Goal: Complete application form

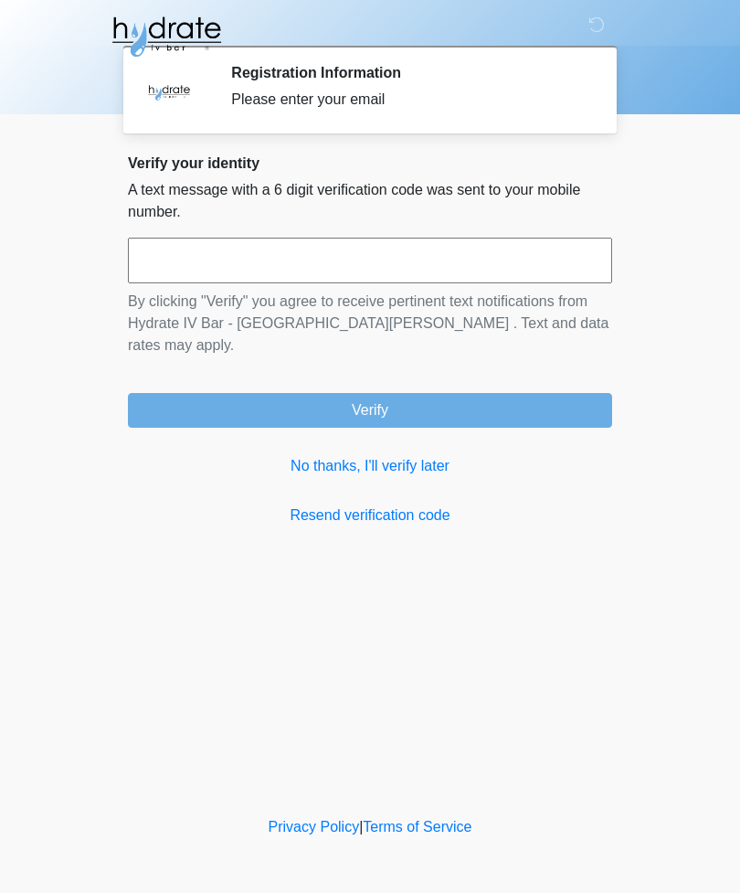
click at [564, 271] on input "text" at bounding box center [370, 261] width 484 height 46
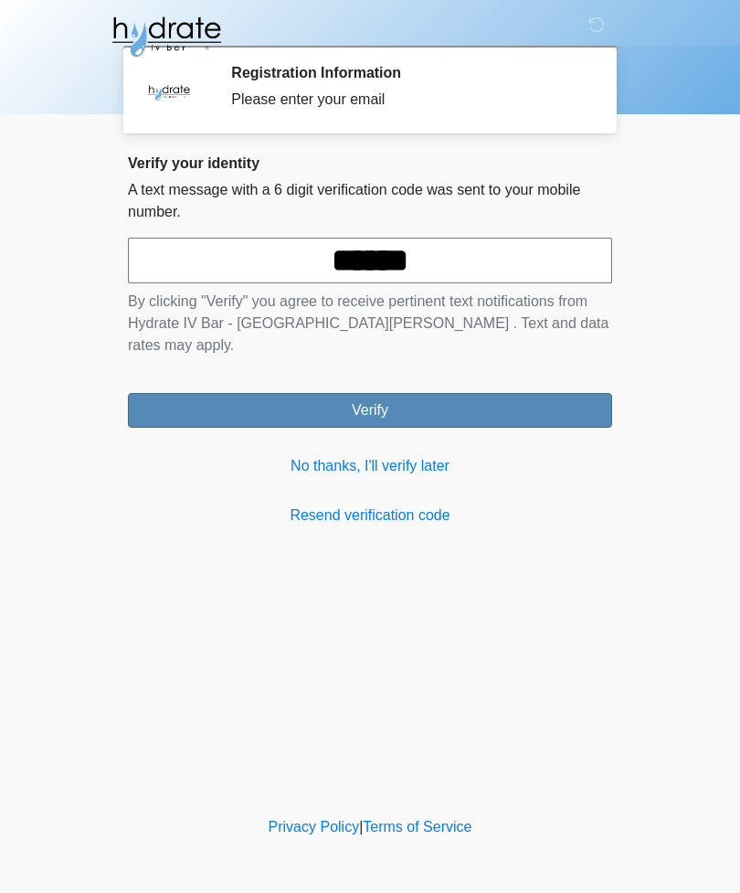
type input "******"
click at [554, 393] on button "Verify" at bounding box center [370, 410] width 484 height 35
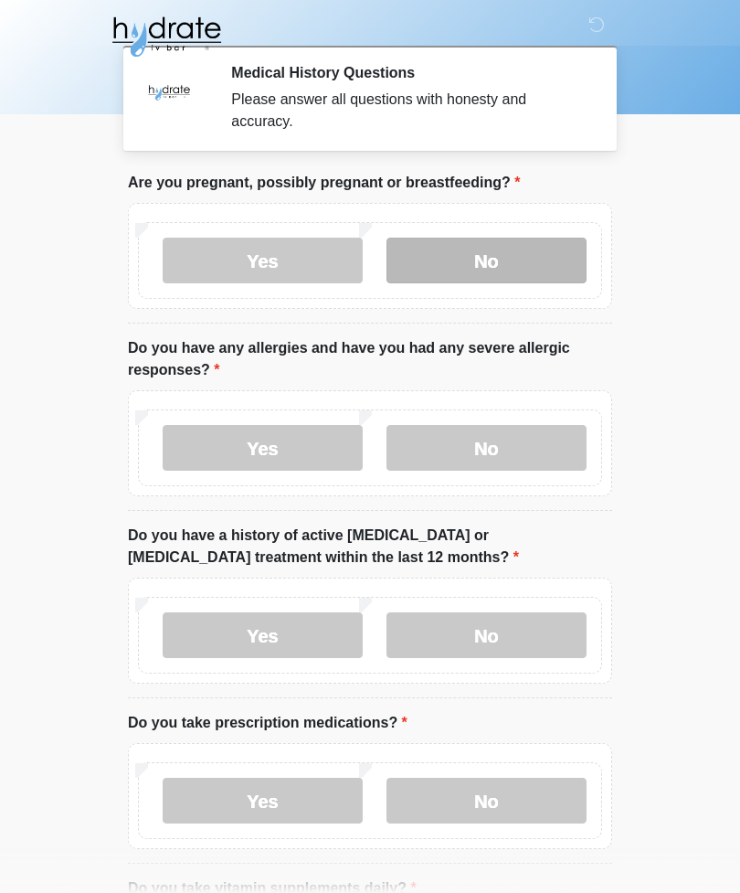
click at [557, 269] on label "No" at bounding box center [487, 261] width 200 height 46
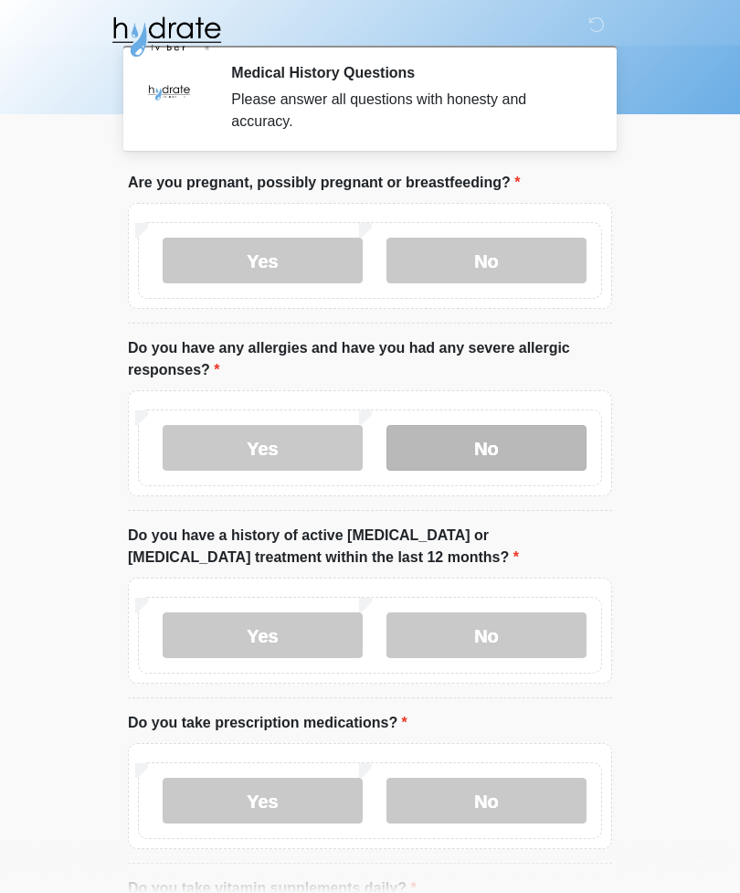
click at [546, 453] on label "No" at bounding box center [487, 448] width 200 height 46
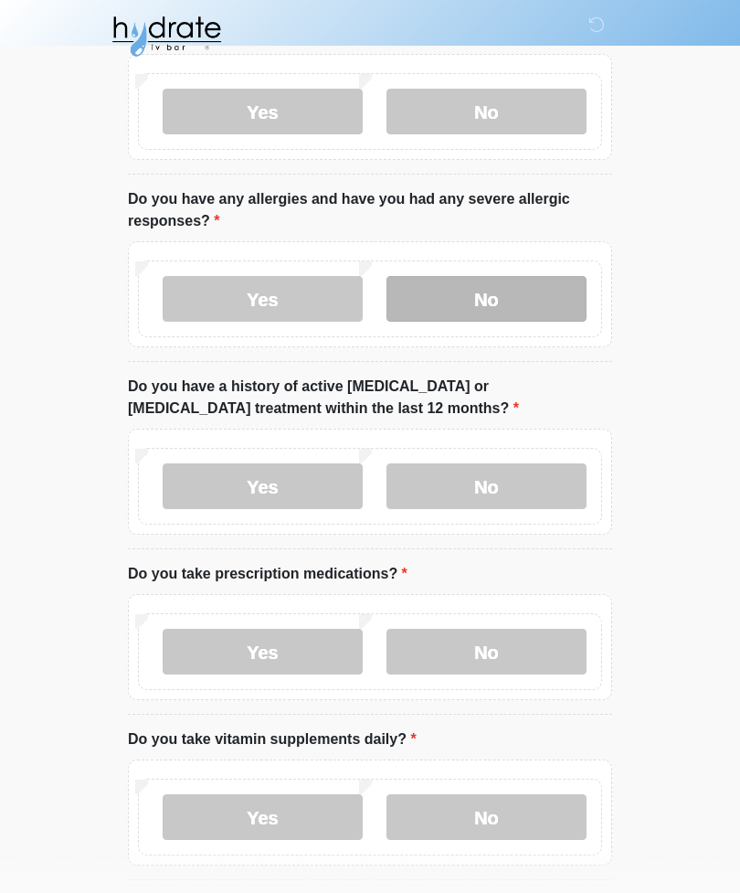
scroll to position [149, 0]
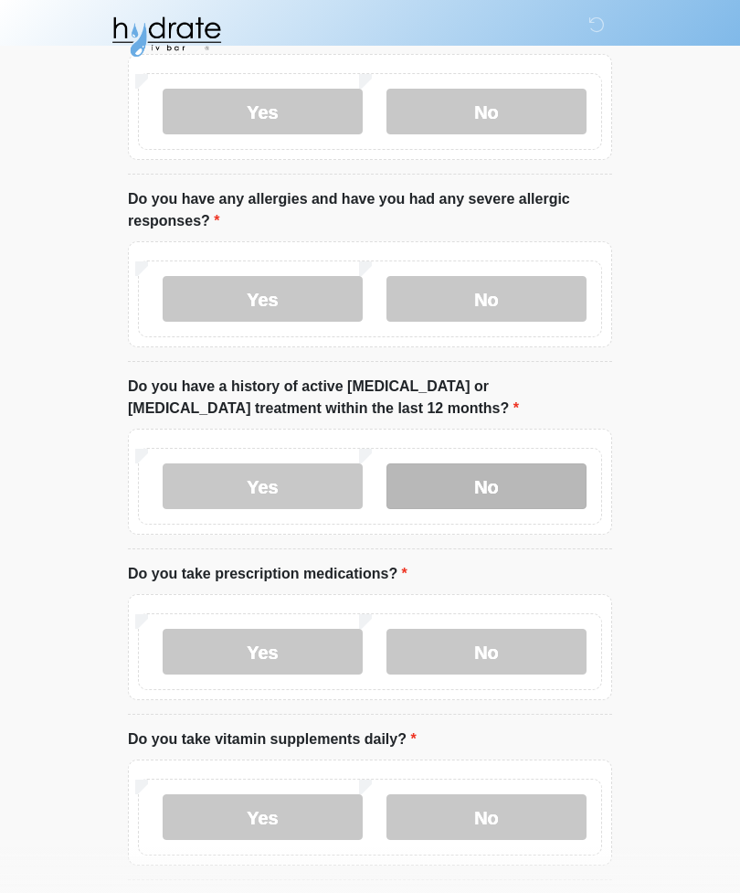
click at [537, 474] on label "No" at bounding box center [487, 486] width 200 height 46
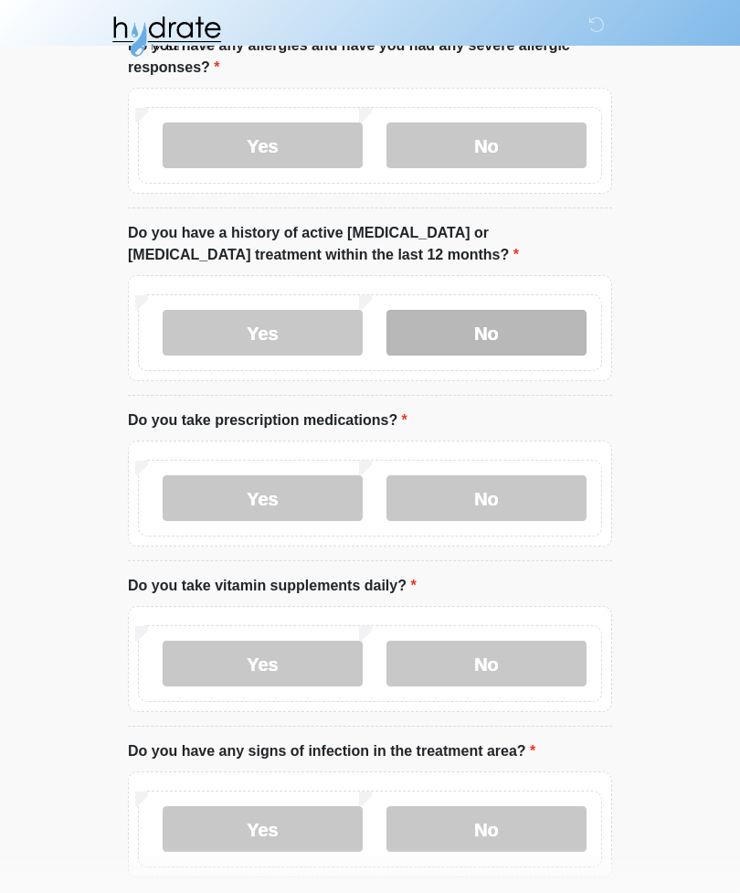
scroll to position [303, 0]
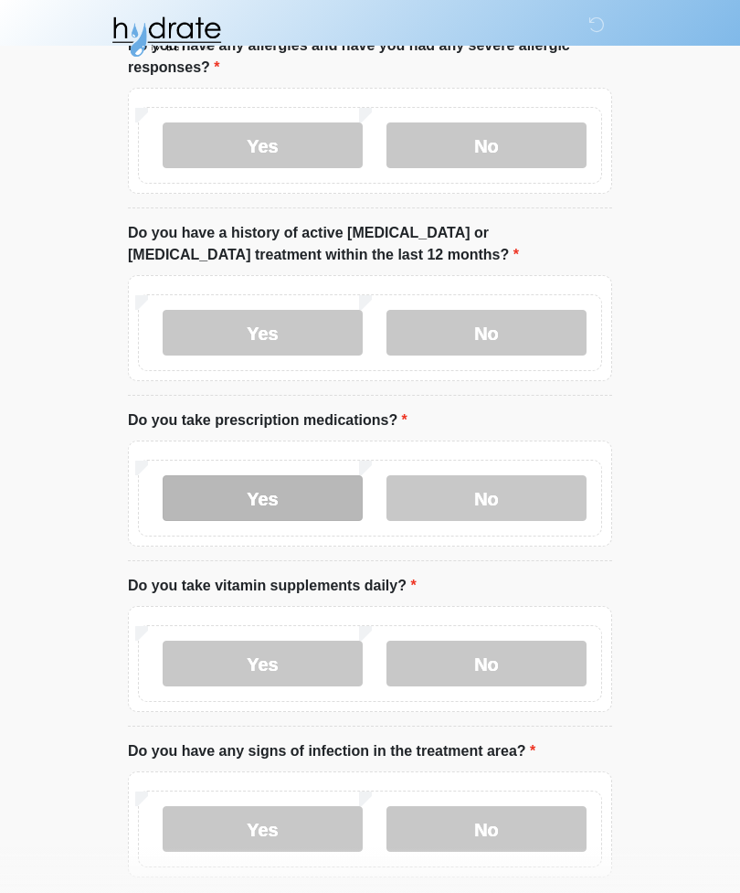
click at [213, 506] on label "Yes" at bounding box center [263, 498] width 200 height 46
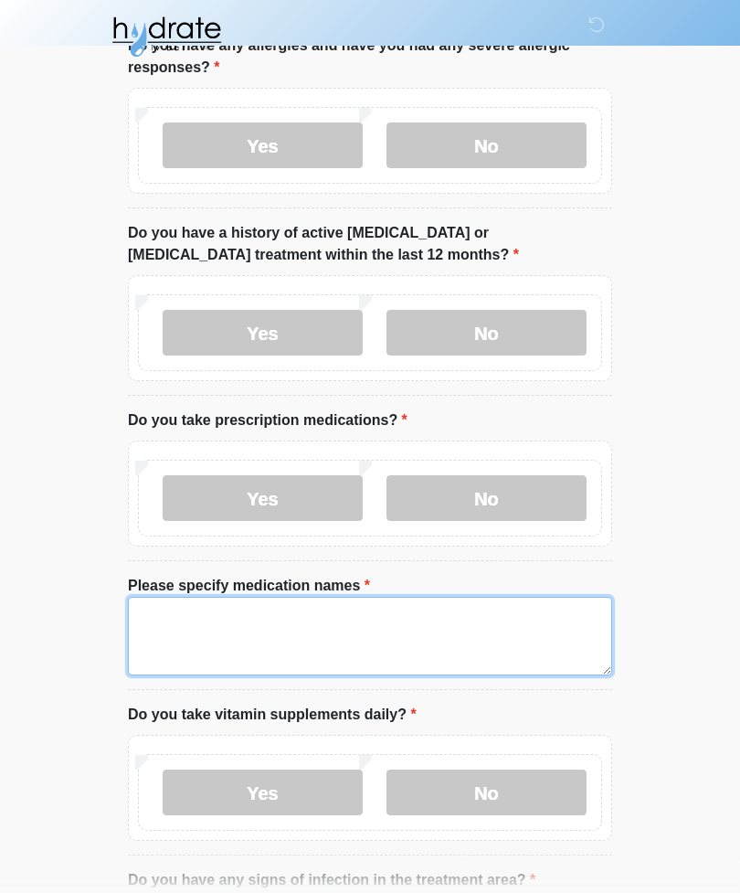
click at [534, 639] on textarea "Please specify medication names" at bounding box center [370, 636] width 484 height 79
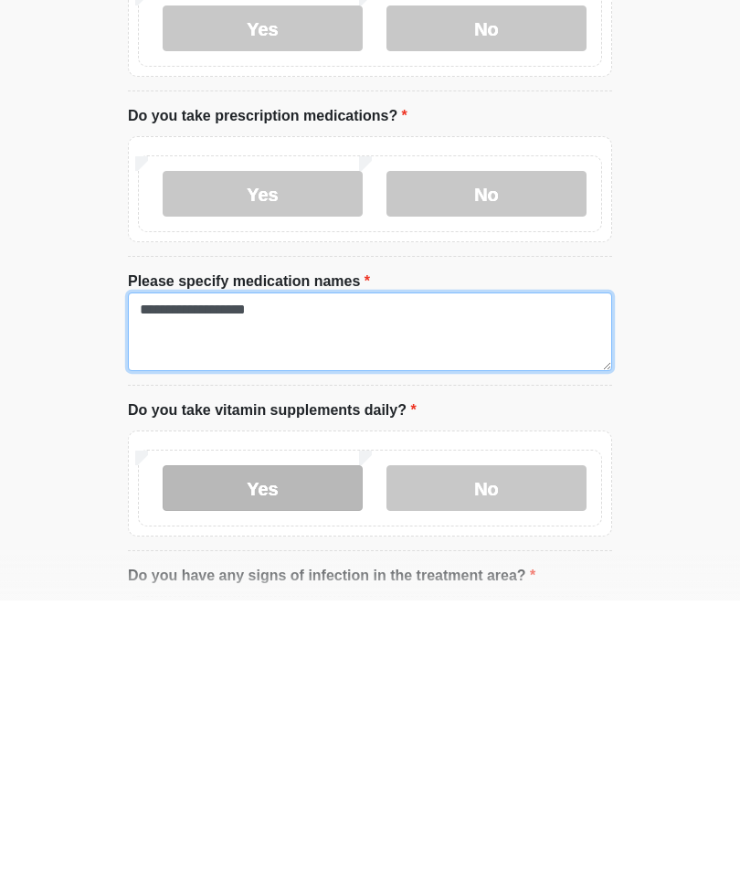
type textarea "**********"
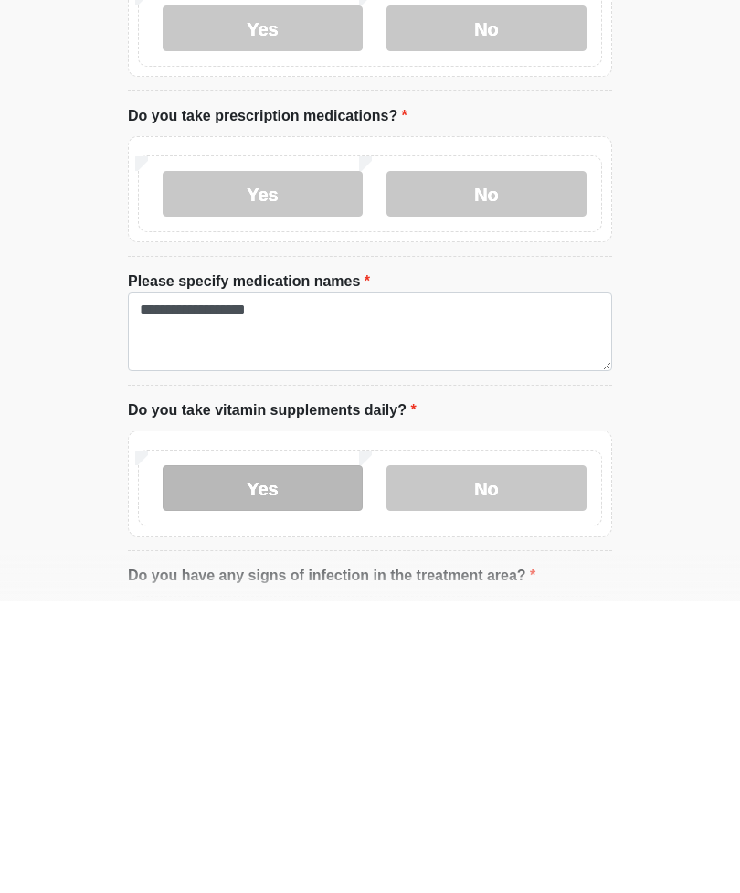
click at [210, 758] on label "Yes" at bounding box center [263, 781] width 200 height 46
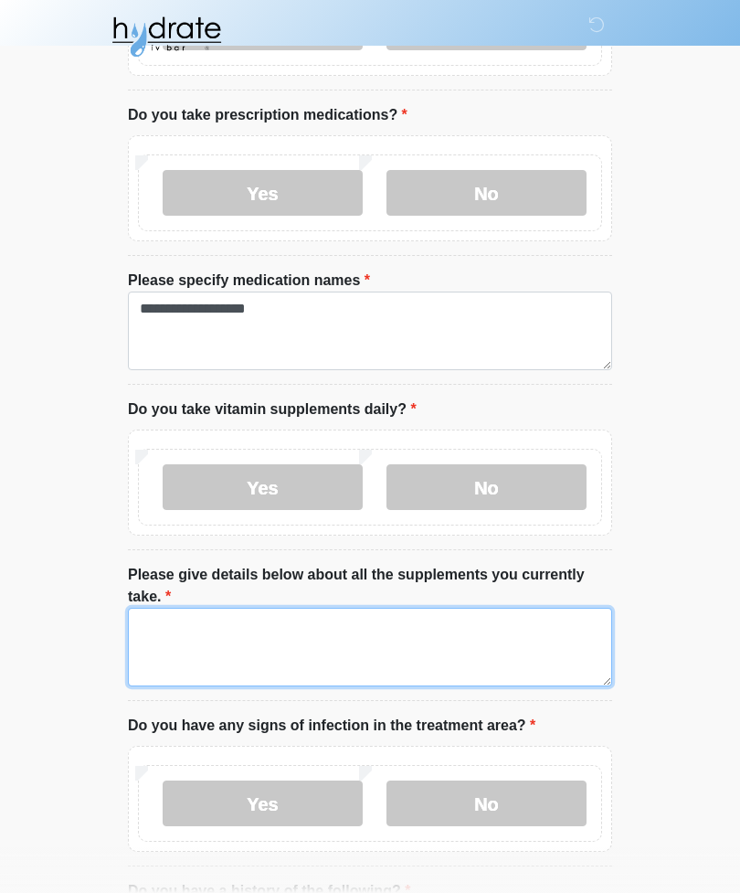
click at [560, 645] on textarea "Please give details below about all the supplements you currently take." at bounding box center [370, 647] width 484 height 79
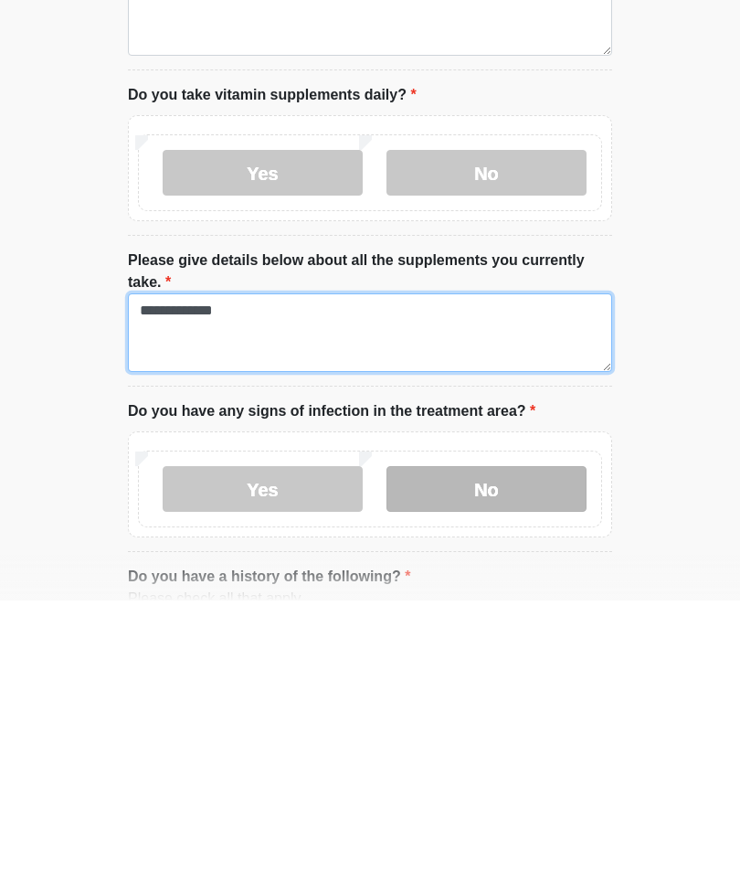
type textarea "**********"
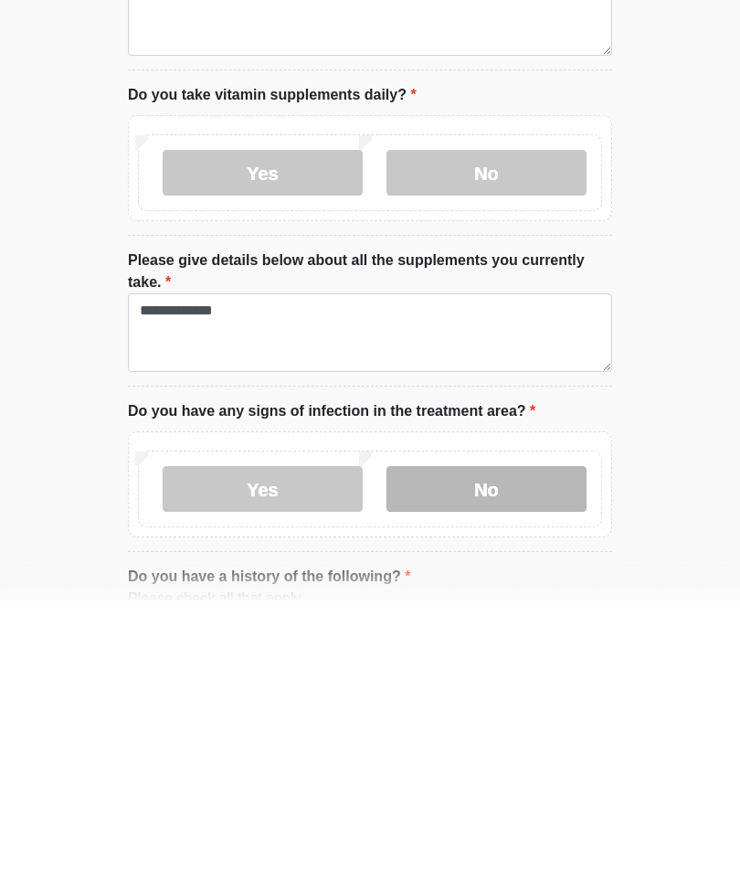
click at [557, 759] on label "No" at bounding box center [487, 782] width 200 height 46
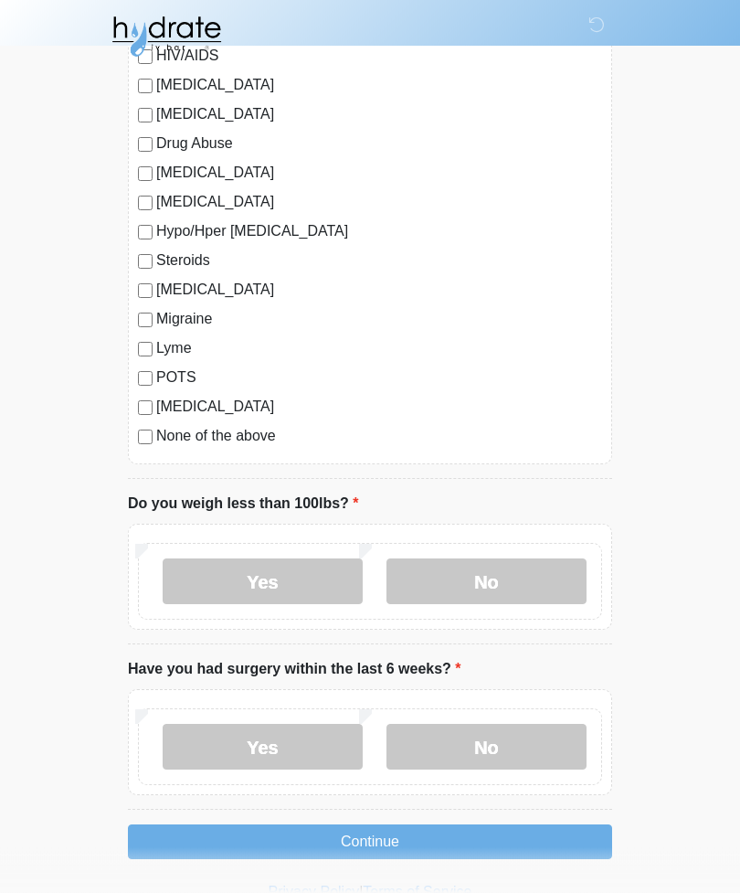
scroll to position [2064, 0]
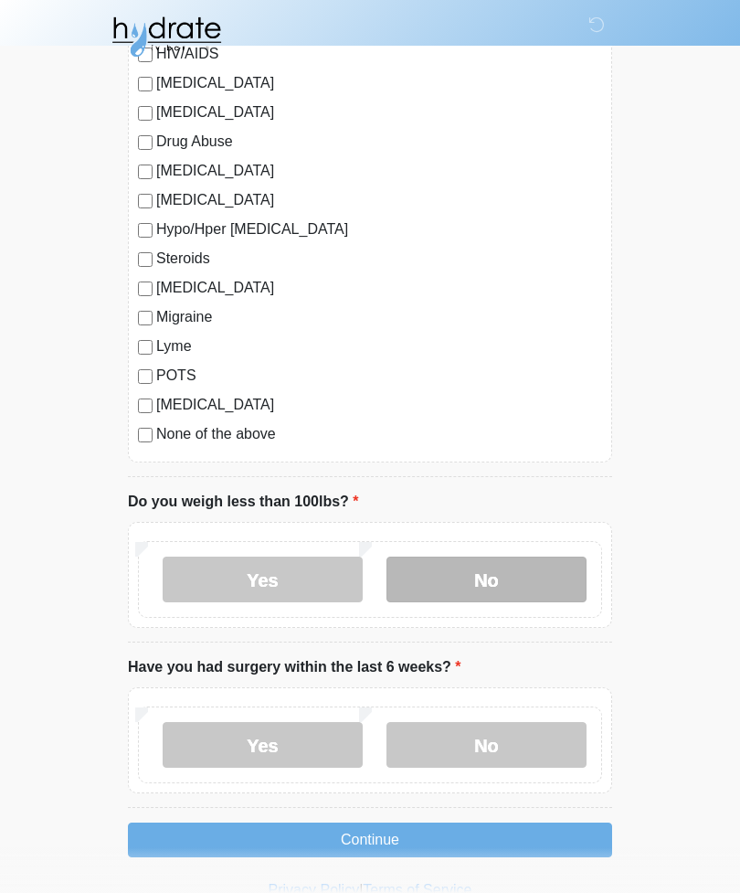
click at [538, 583] on label "No" at bounding box center [487, 580] width 200 height 46
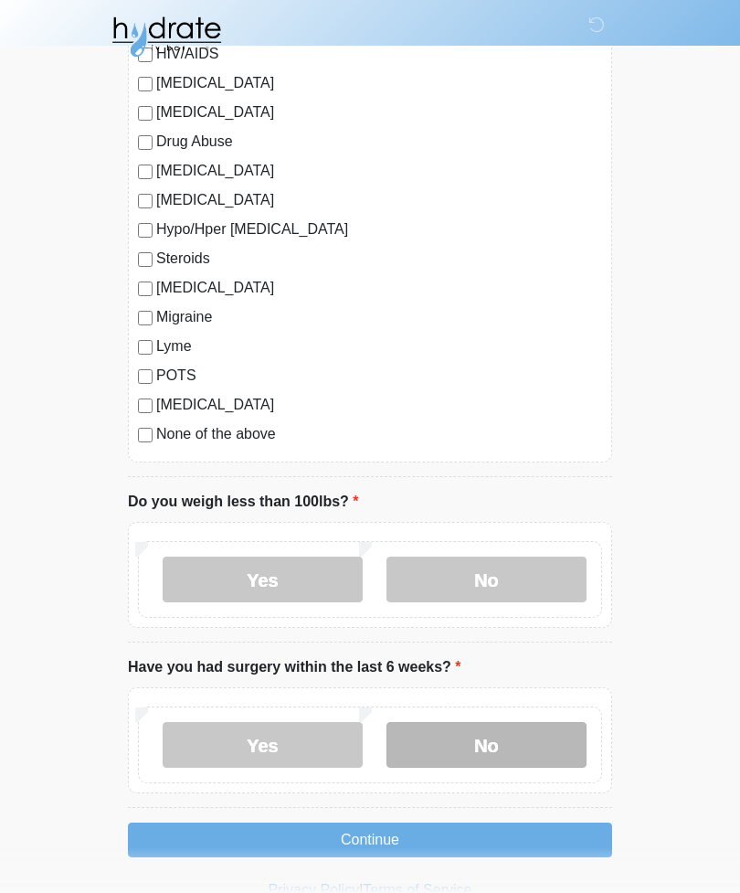
click at [536, 738] on label "No" at bounding box center [487, 745] width 200 height 46
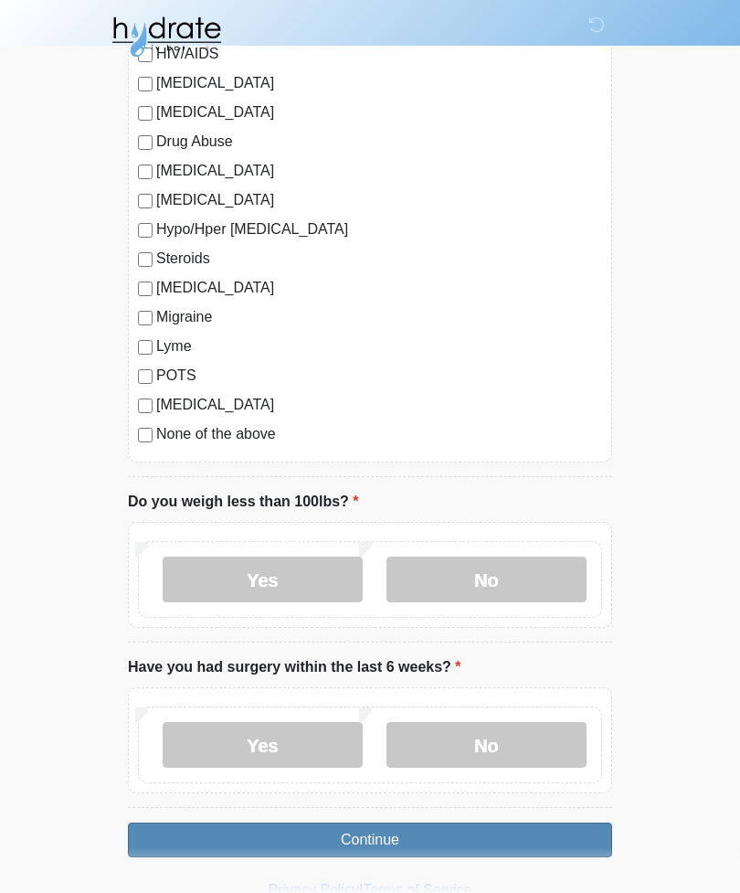
click at [534, 840] on button "Continue" at bounding box center [370, 840] width 484 height 35
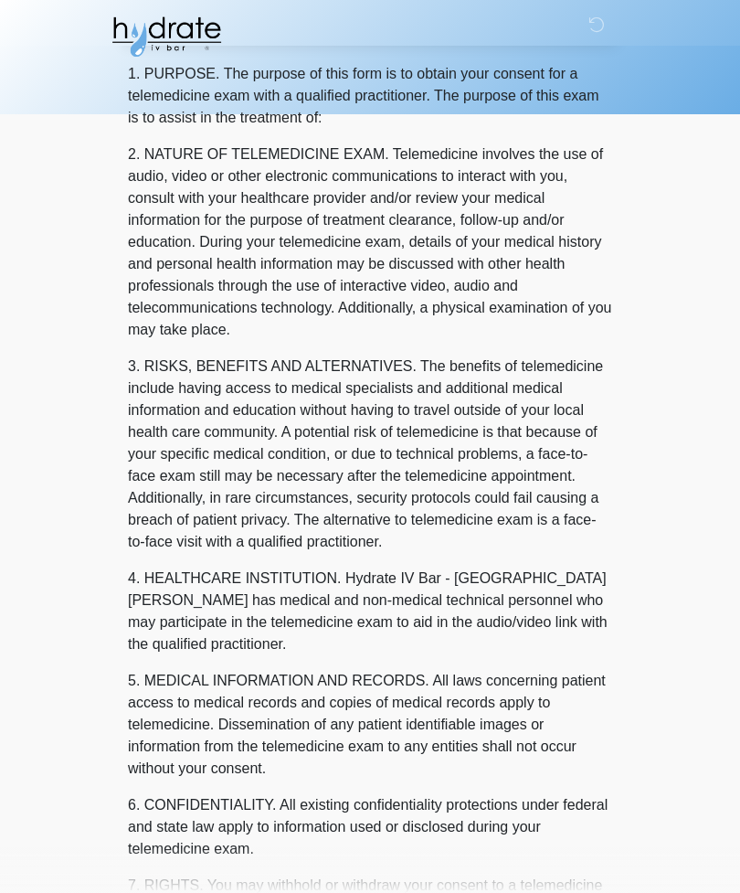
scroll to position [0, 0]
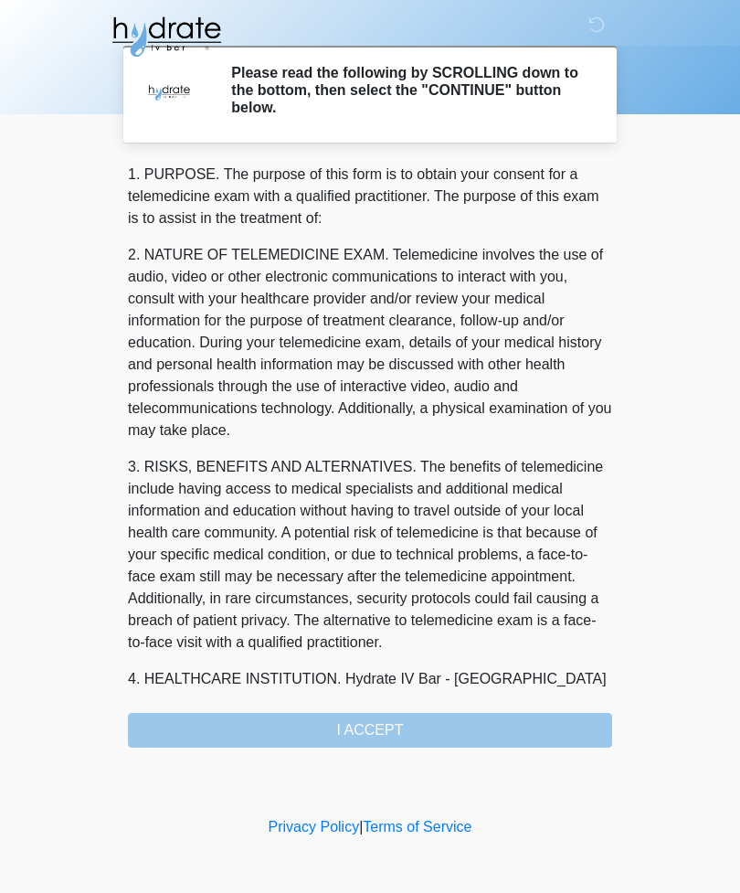
click at [548, 729] on div "1. PURPOSE. The purpose of this form is to obtain your consent for a telemedici…" at bounding box center [370, 456] width 484 height 584
click at [381, 732] on div "1. PURPOSE. The purpose of this form is to obtain your consent for a telemedici…" at bounding box center [370, 456] width 484 height 584
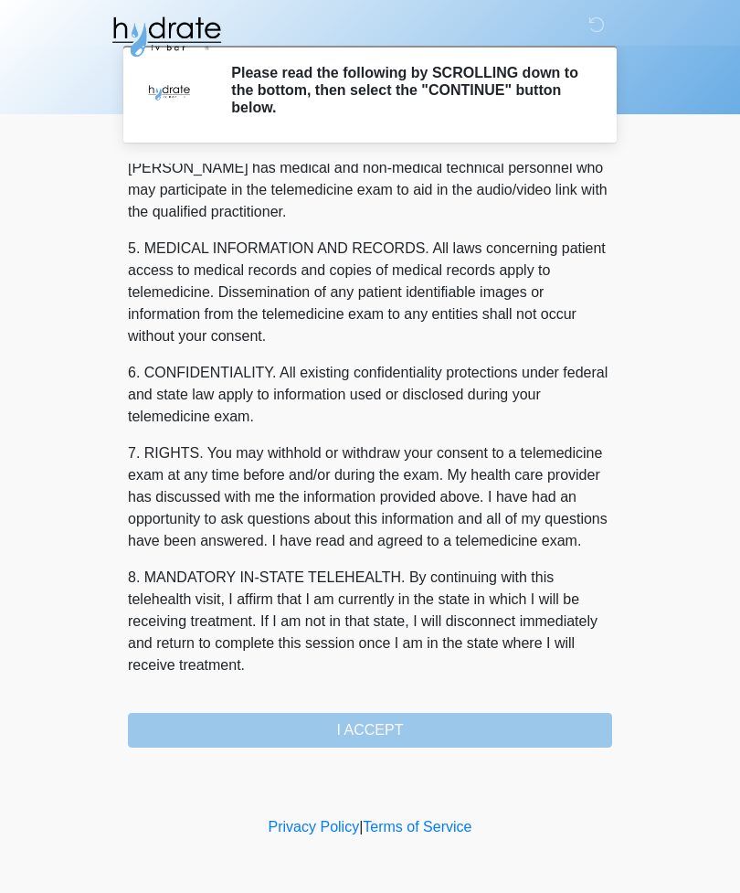
scroll to position [555, 0]
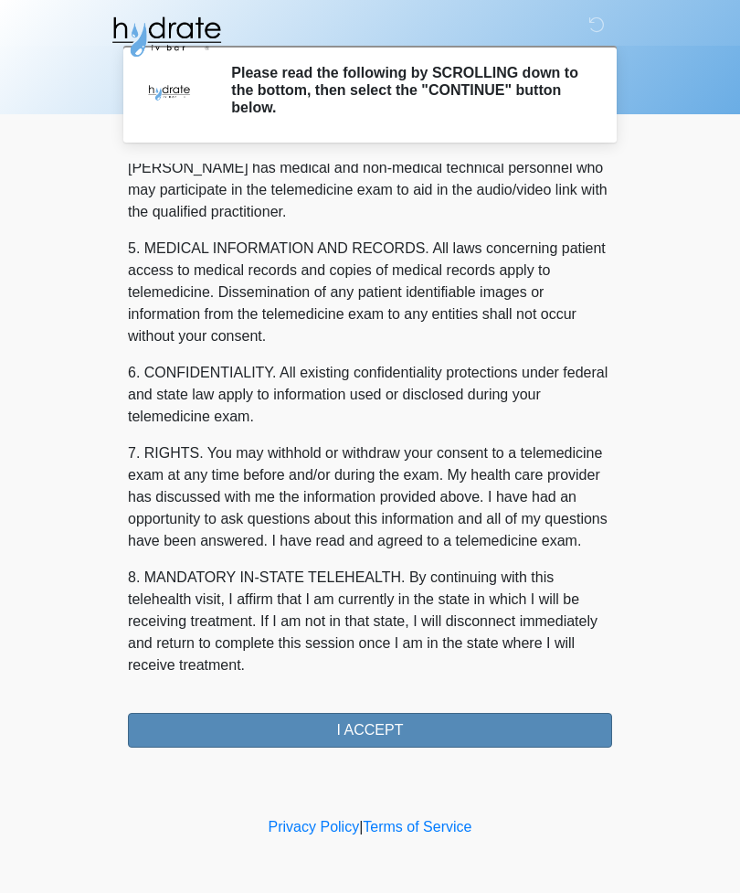
click at [494, 724] on button "I ACCEPT" at bounding box center [370, 730] width 484 height 35
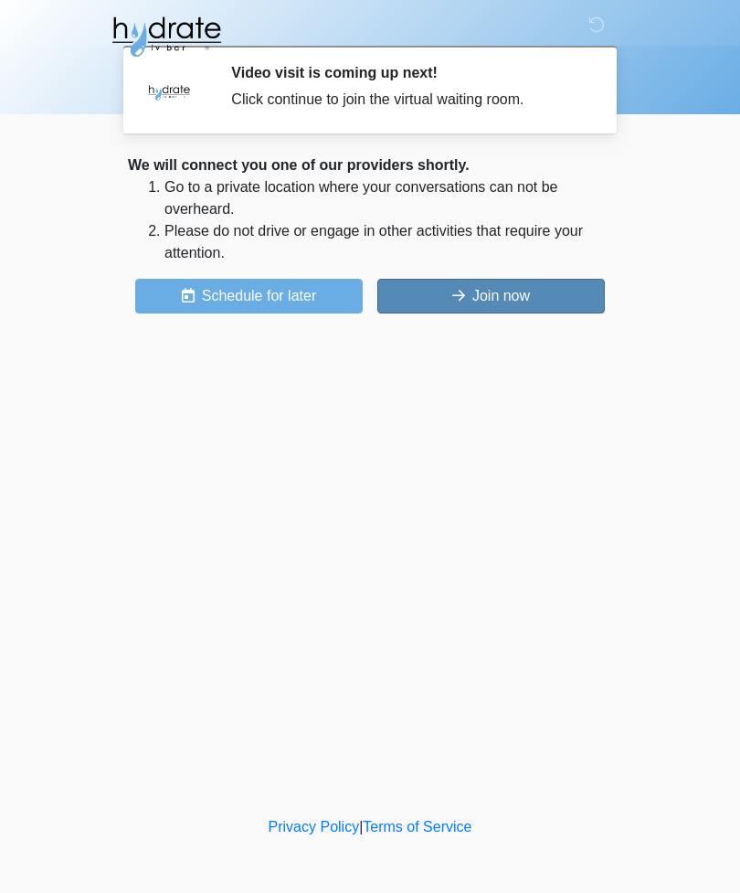
click at [539, 296] on button "Join now" at bounding box center [492, 296] width 228 height 35
click at [484, 302] on button "Join now" at bounding box center [492, 296] width 228 height 35
